Goal: Task Accomplishment & Management: Manage account settings

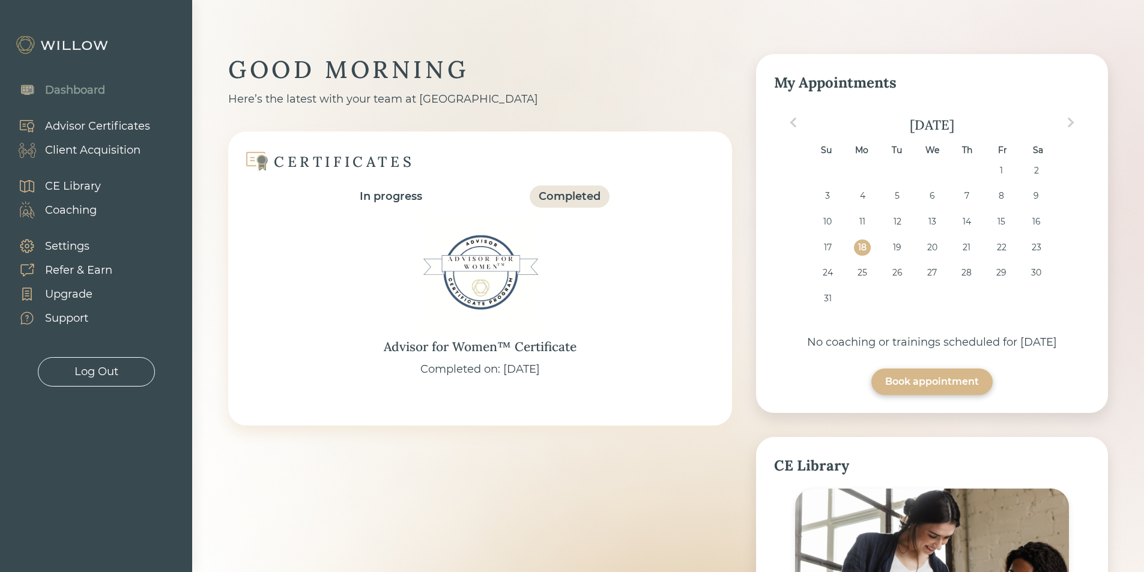
click at [121, 147] on div "Client Acquisition" at bounding box center [92, 150] width 95 height 16
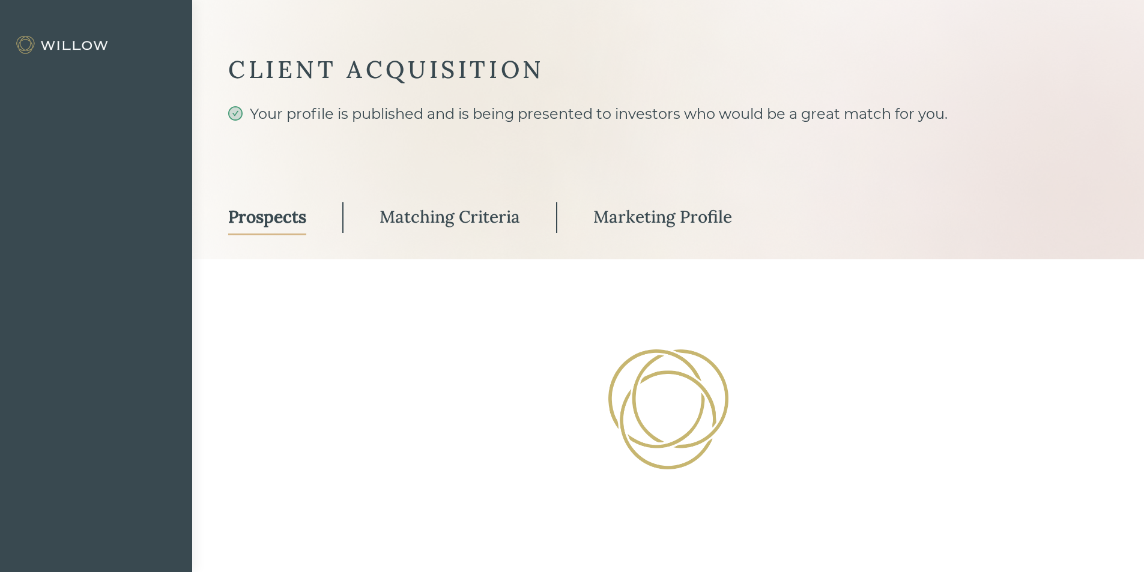
select select "3"
select select "10"
select select "3"
select select "2"
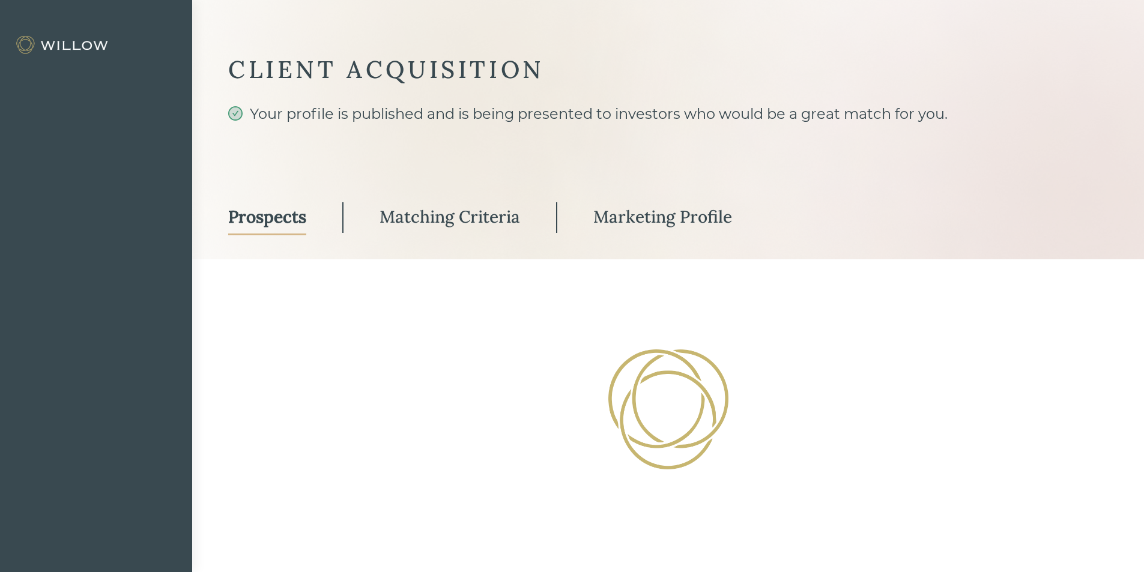
select select "10"
select select "2"
select select "10"
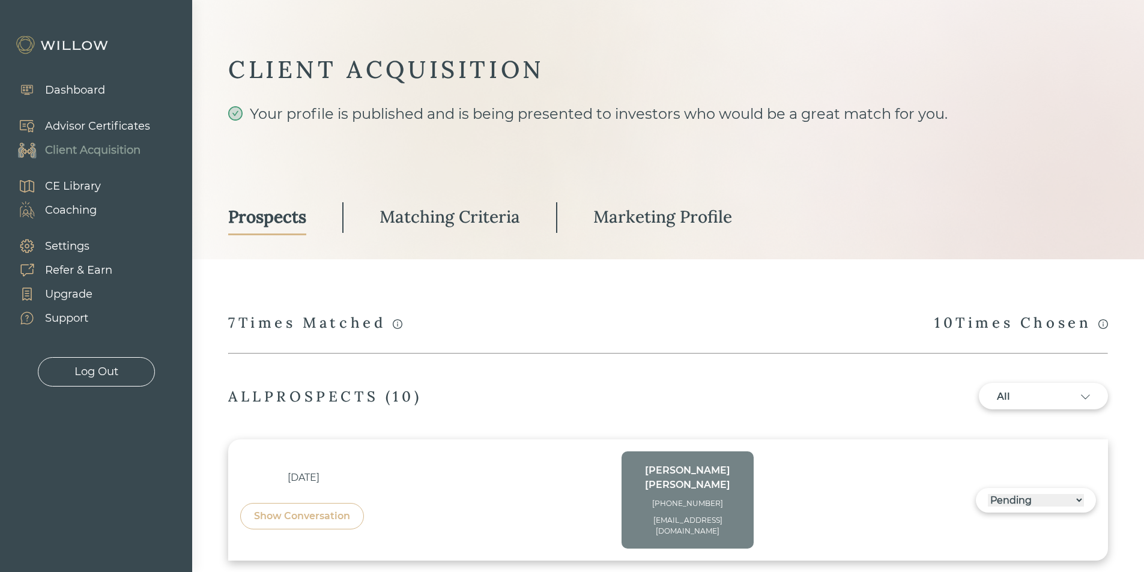
click at [704, 215] on div "Marketing Profile" at bounding box center [662, 217] width 139 height 22
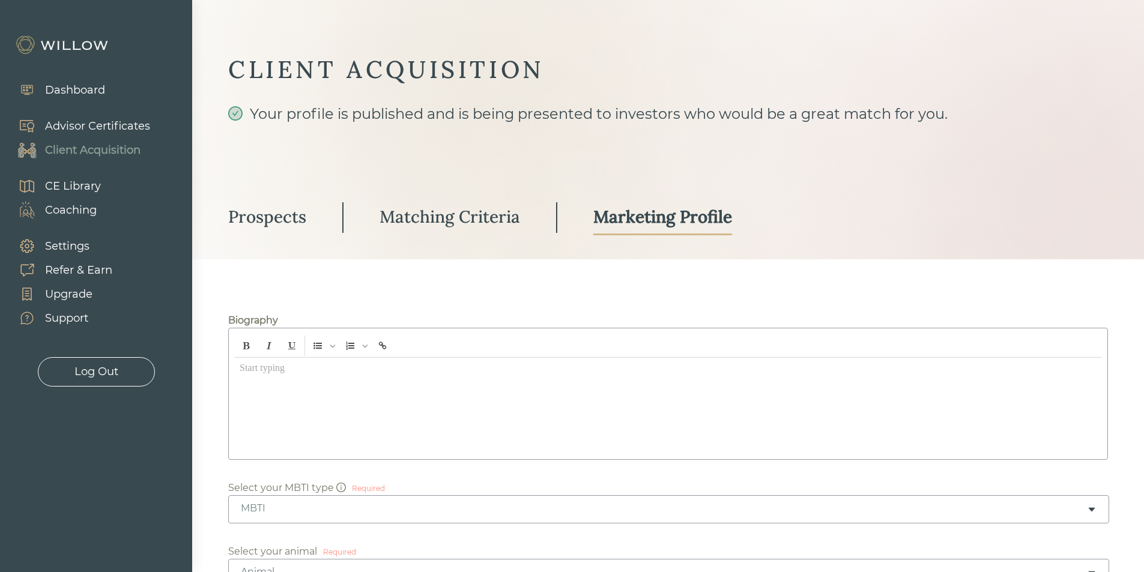
type input "Greenwich Wealth Management"
type input "[STREET_ADDRESS][PERSON_NAME]"
type input "6248283"
type input "142820"
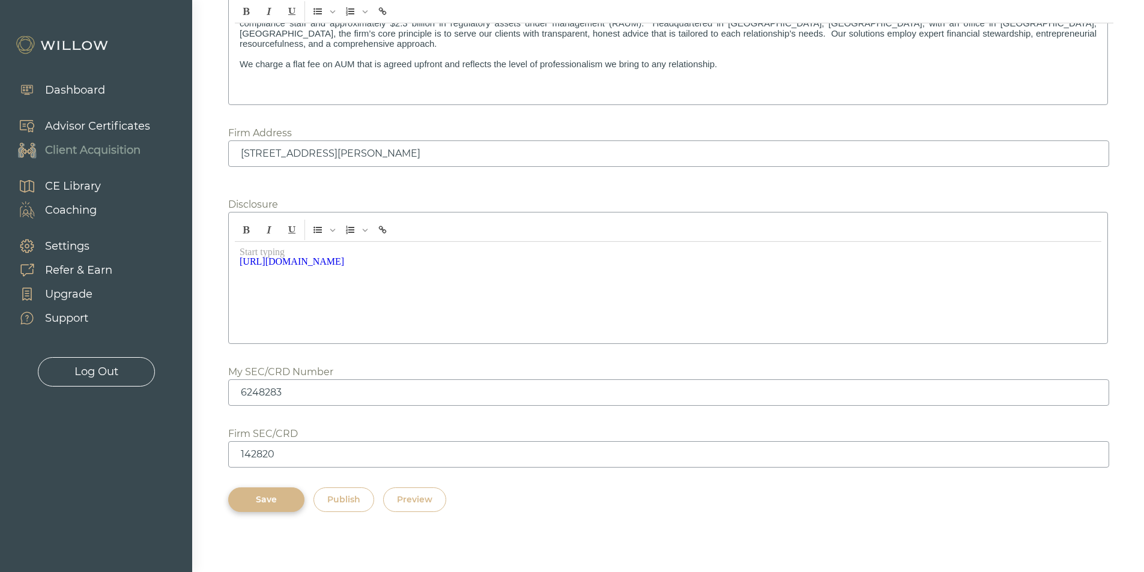
scroll to position [1636, 0]
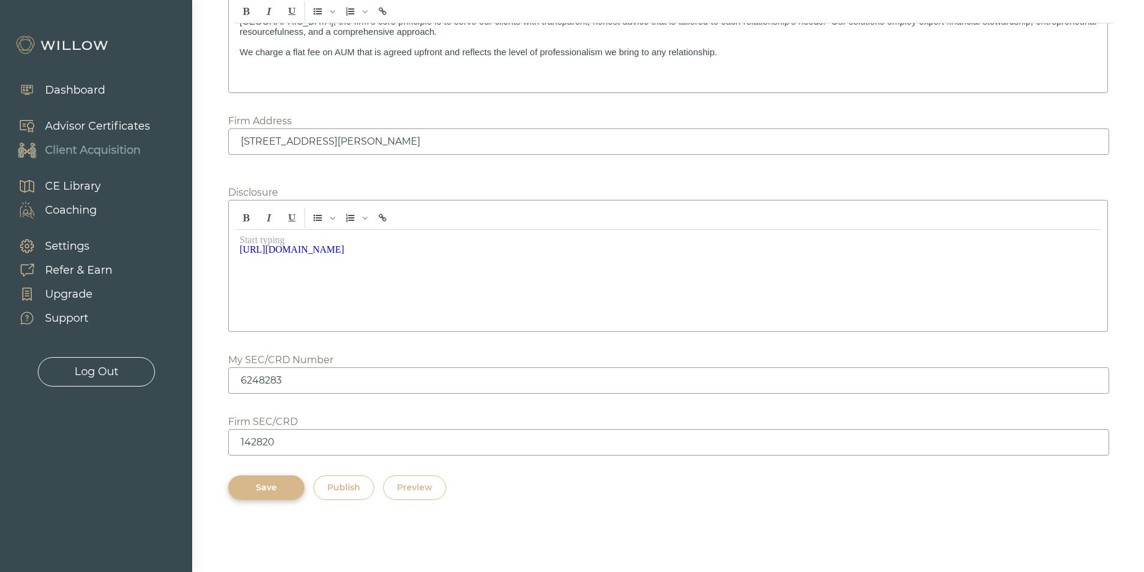
click at [402, 496] on button "Preview" at bounding box center [414, 488] width 63 height 25
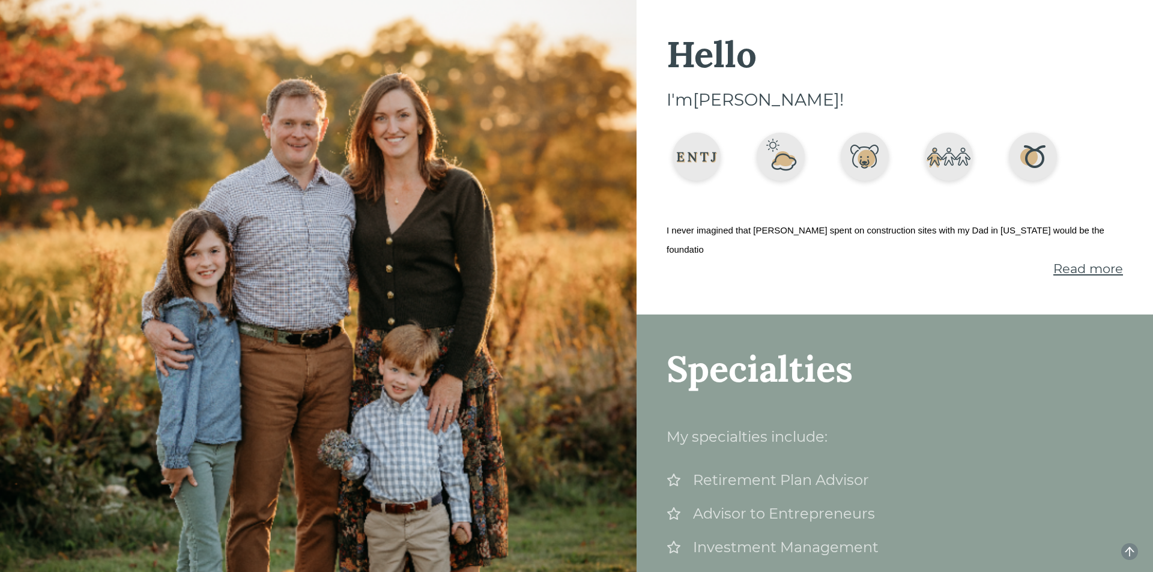
click at [1070, 261] on span "Read more" at bounding box center [1088, 268] width 70 height 15
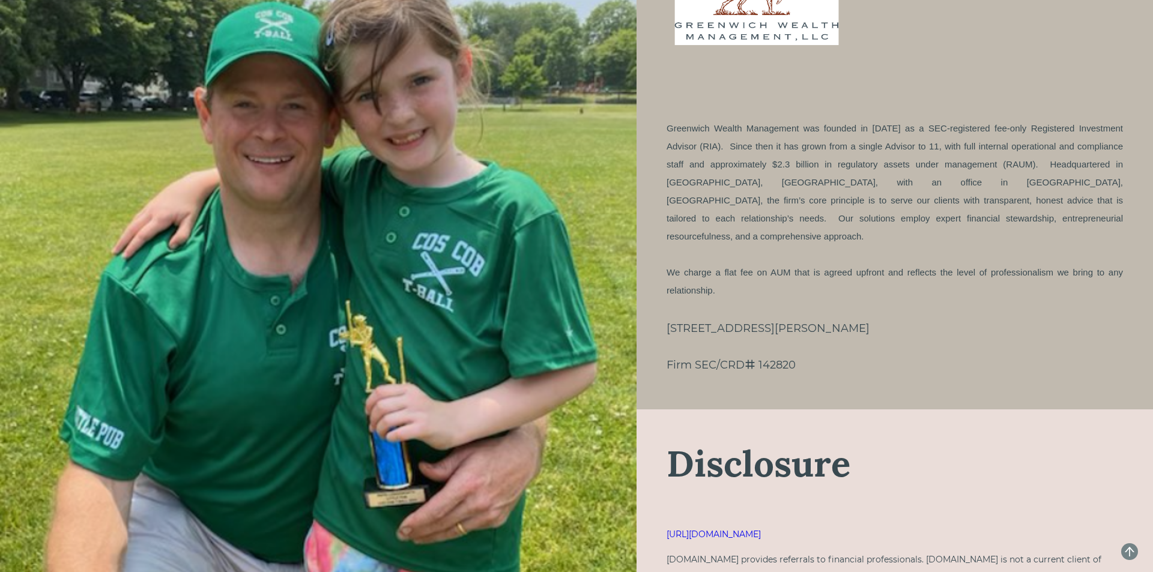
scroll to position [1455, 0]
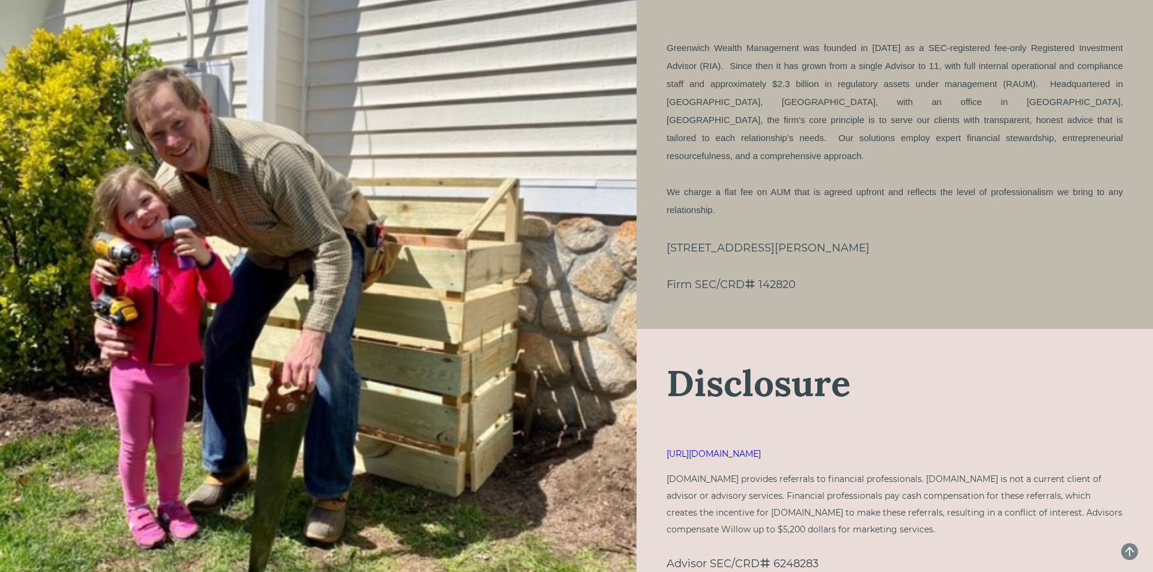
click at [761, 449] on link "[URL][DOMAIN_NAME]" at bounding box center [714, 454] width 94 height 11
